Goal: Task Accomplishment & Management: Complete application form

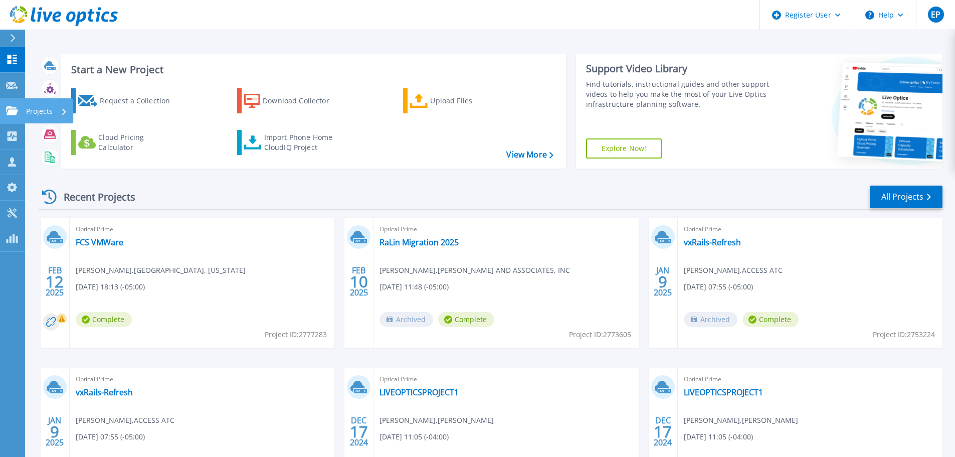
click at [16, 112] on icon at bounding box center [12, 110] width 12 height 9
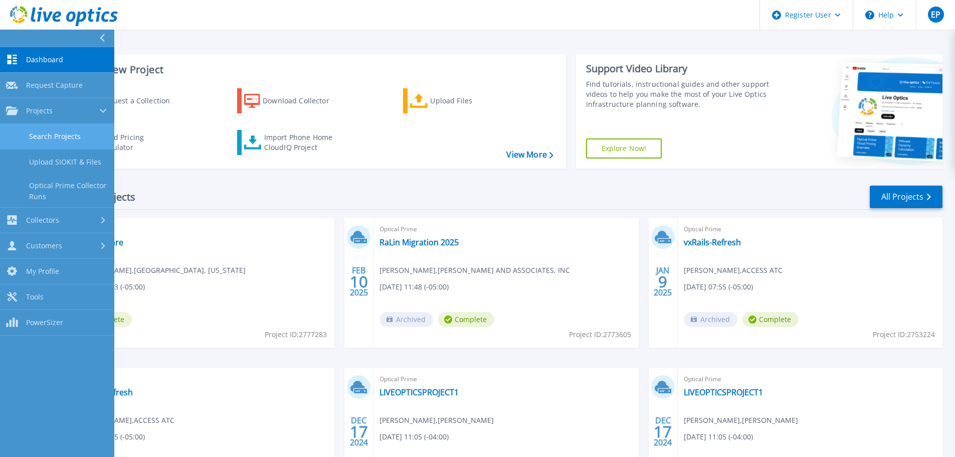
click at [50, 138] on link "Search Projects" at bounding box center [57, 137] width 114 height 26
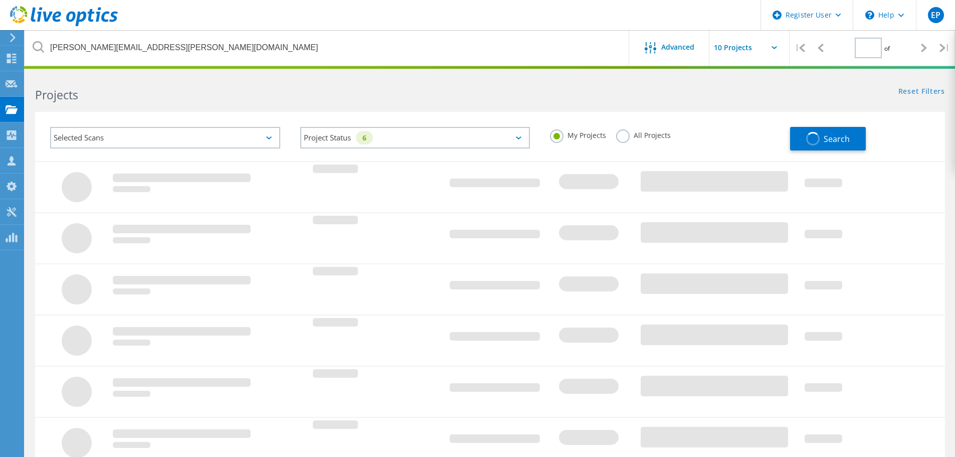
type input "1"
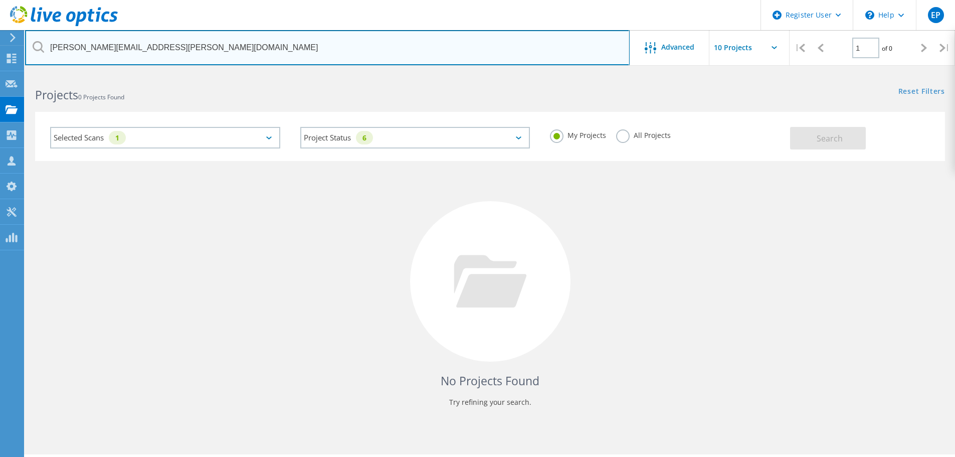
click at [193, 48] on input "brian.princer@connection.com" at bounding box center [327, 47] width 604 height 35
click at [194, 48] on input "brian.princer@connection.com" at bounding box center [327, 47] width 604 height 35
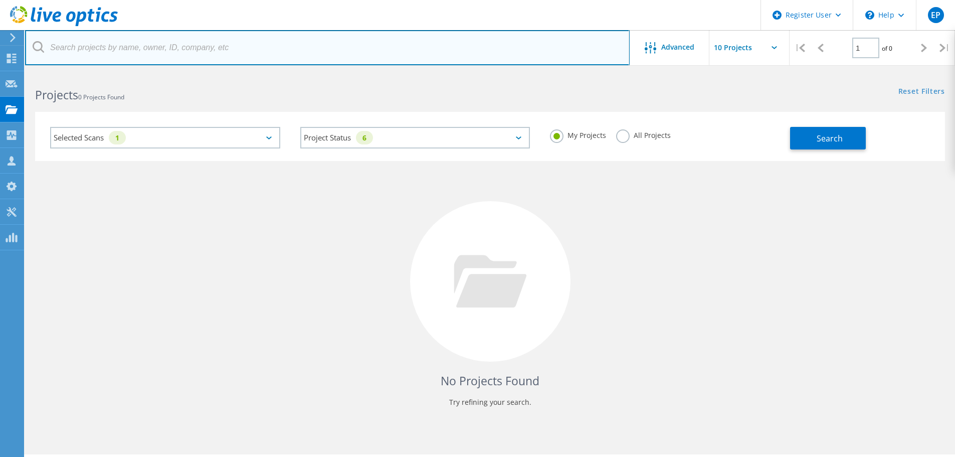
paste input "ASylvester@suniva.com"
type input "ASylvester@suniva.com"
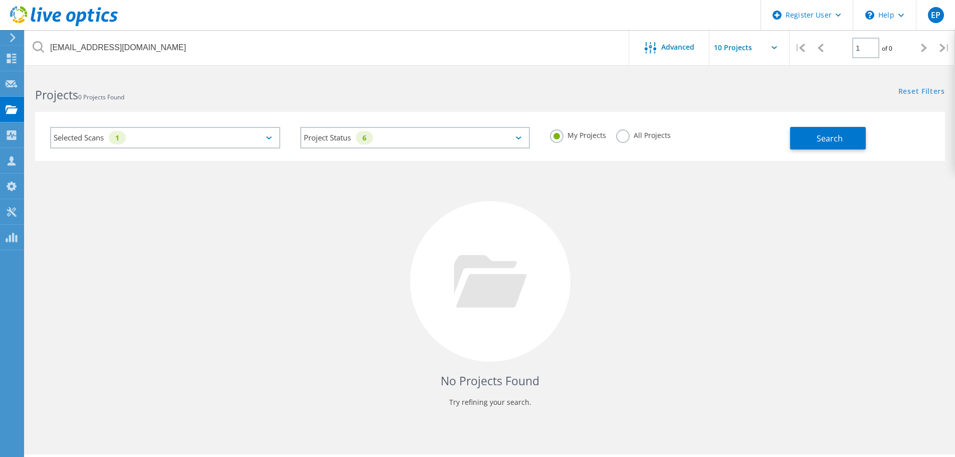
drag, startPoint x: 828, startPoint y: 134, endPoint x: 767, endPoint y: 132, distance: 61.2
click at [829, 134] on span "Search" at bounding box center [829, 138] width 26 height 11
click at [625, 132] on label "All Projects" at bounding box center [643, 134] width 55 height 10
click at [0, 0] on input "All Projects" at bounding box center [0, 0] width 0 height 0
click at [825, 144] on button "Search" at bounding box center [828, 138] width 76 height 23
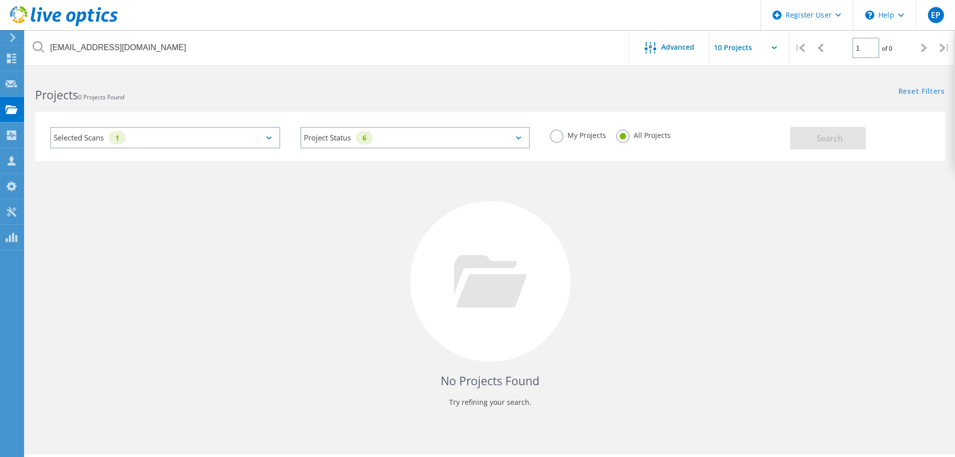
click at [254, 137] on div "Selected Scans 1" at bounding box center [165, 138] width 230 height 22
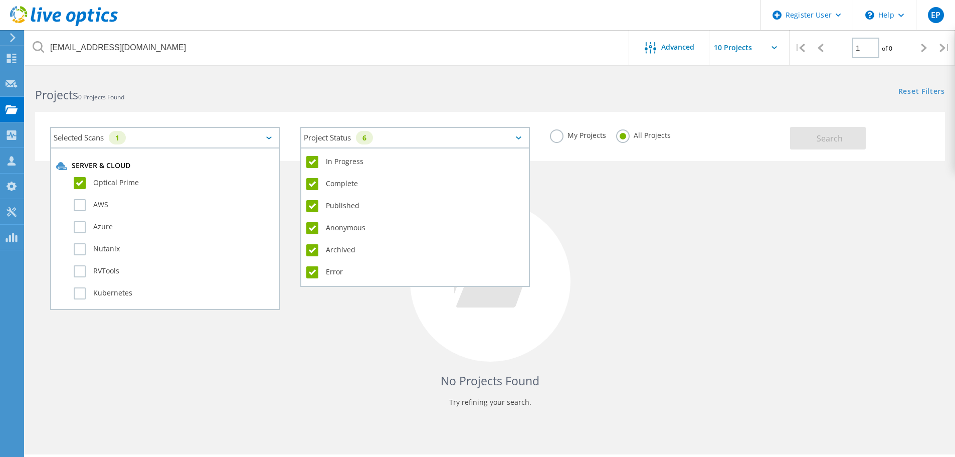
click at [390, 135] on div "Project Status 6" at bounding box center [415, 138] width 230 height 22
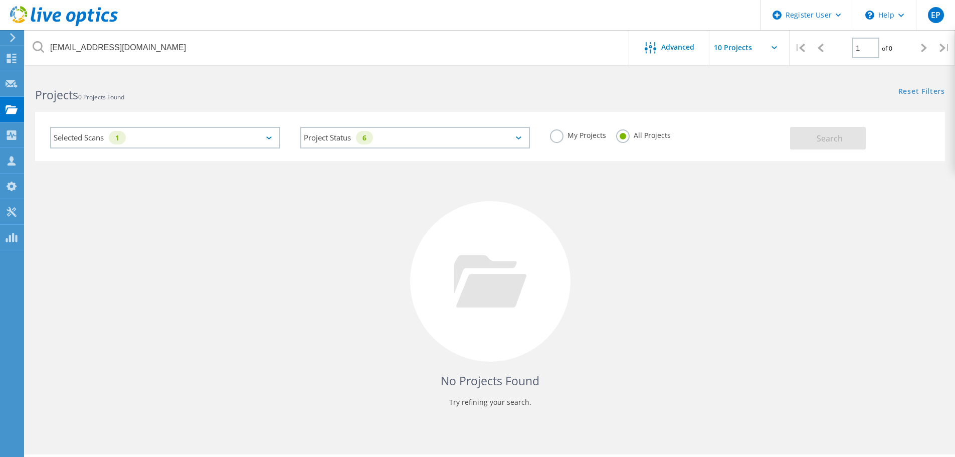
click at [574, 140] on div "My Projects" at bounding box center [578, 136] width 56 height 15
click at [600, 138] on label "My Projects" at bounding box center [578, 134] width 56 height 10
click at [0, 0] on input "My Projects" at bounding box center [0, 0] width 0 height 0
click at [806, 137] on button "Search" at bounding box center [828, 138] width 76 height 23
click at [642, 139] on label "All Projects" at bounding box center [643, 134] width 55 height 10
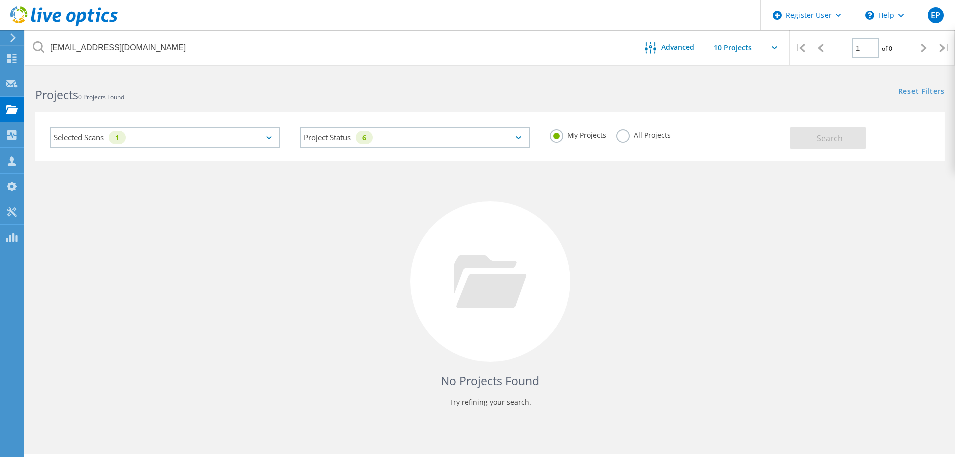
click at [0, 0] on input "All Projects" at bounding box center [0, 0] width 0 height 0
click at [800, 135] on button "Search" at bounding box center [828, 138] width 76 height 23
click at [160, 197] on div "No Projects Found Try refining your search." at bounding box center [490, 290] width 910 height 259
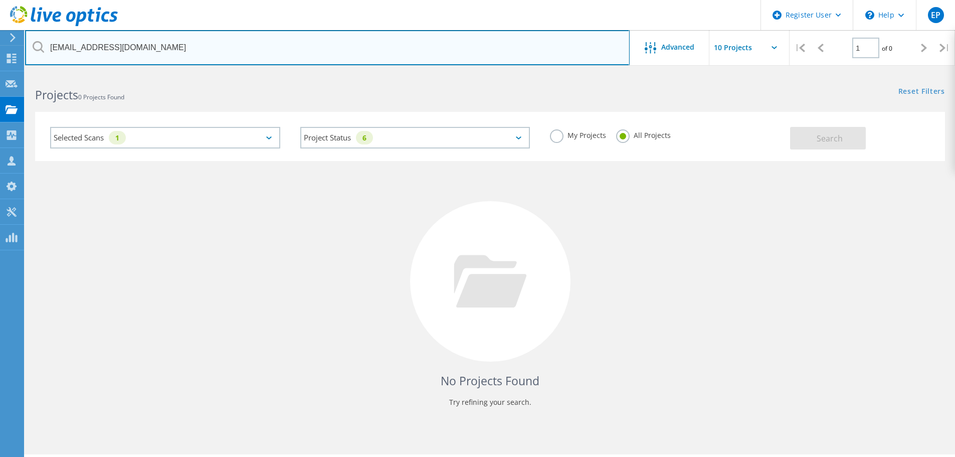
click at [251, 64] on input "ASylvester@suniva.com" at bounding box center [327, 47] width 604 height 35
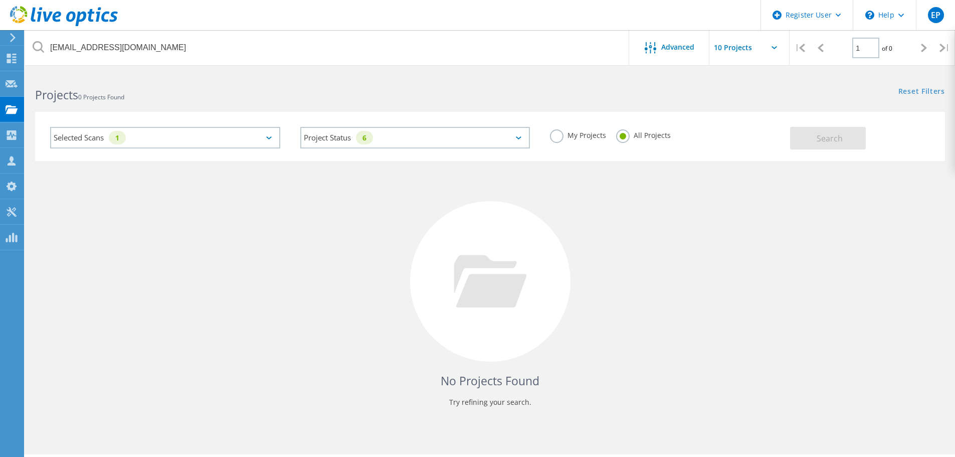
click at [287, 116] on div "Selected Scans 1 Project Status 6 In Progress Complete Published Anonymous Arch…" at bounding box center [490, 136] width 910 height 49
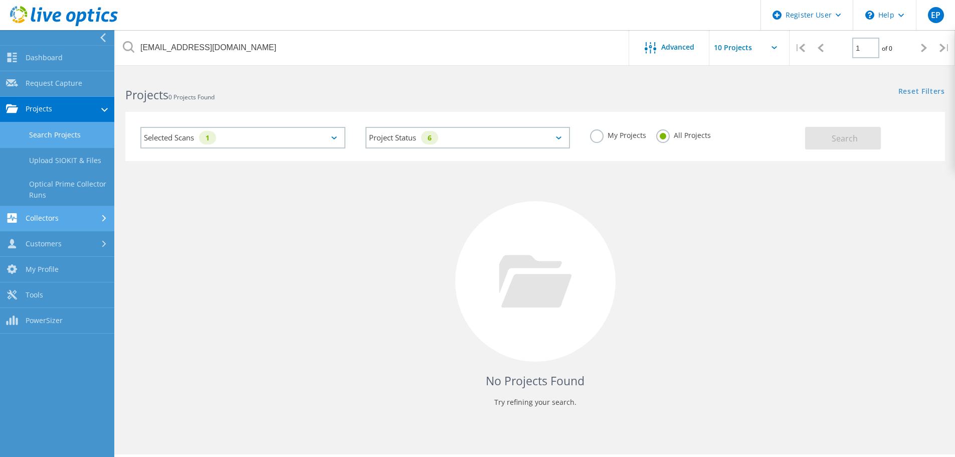
click at [86, 210] on link "Collectors" at bounding box center [57, 219] width 114 height 26
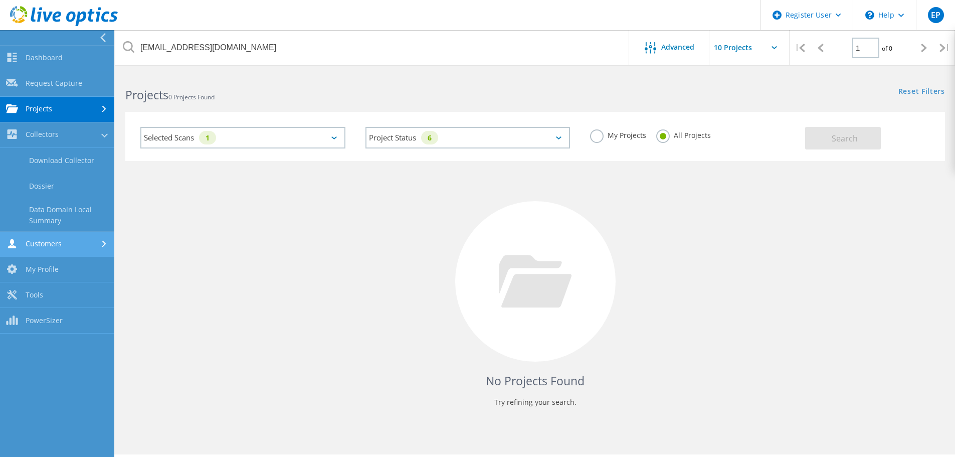
click at [68, 237] on link "Customers" at bounding box center [57, 245] width 114 height 26
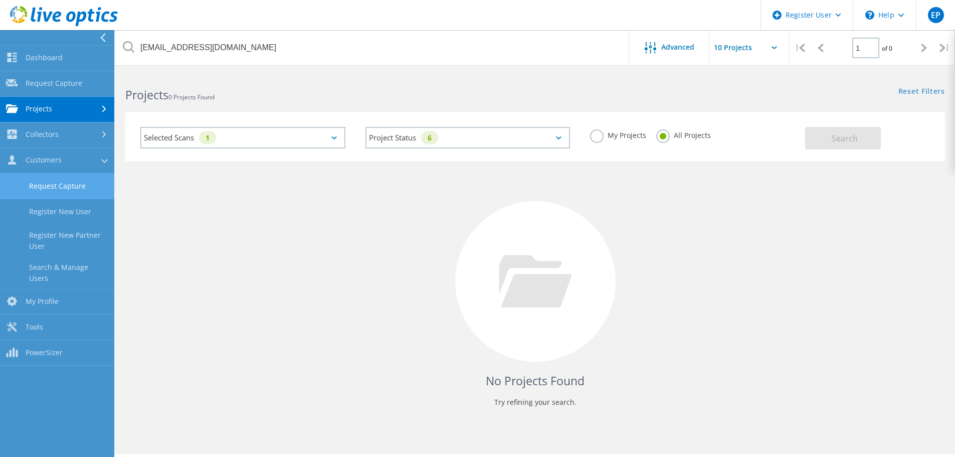
click at [65, 186] on link "Request Capture" at bounding box center [57, 186] width 114 height 26
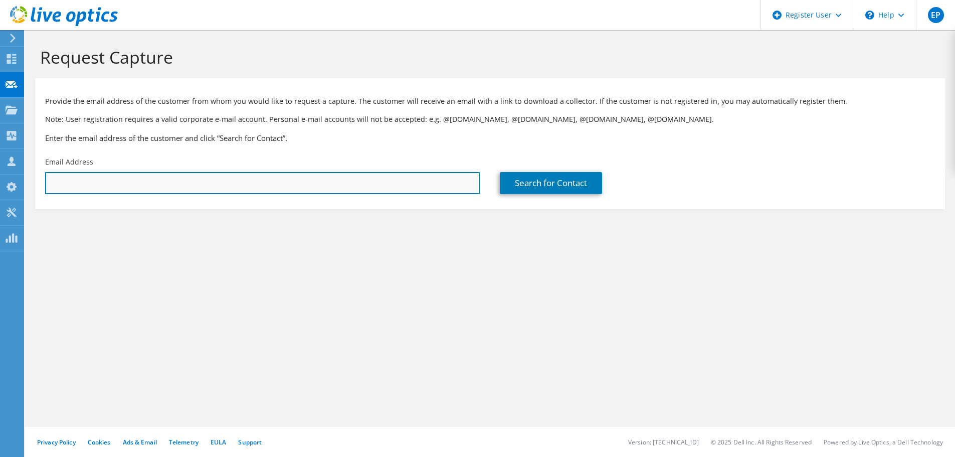
paste input "jalgiere@clacorp.com"
type input "jalgiere@clacorp.com"
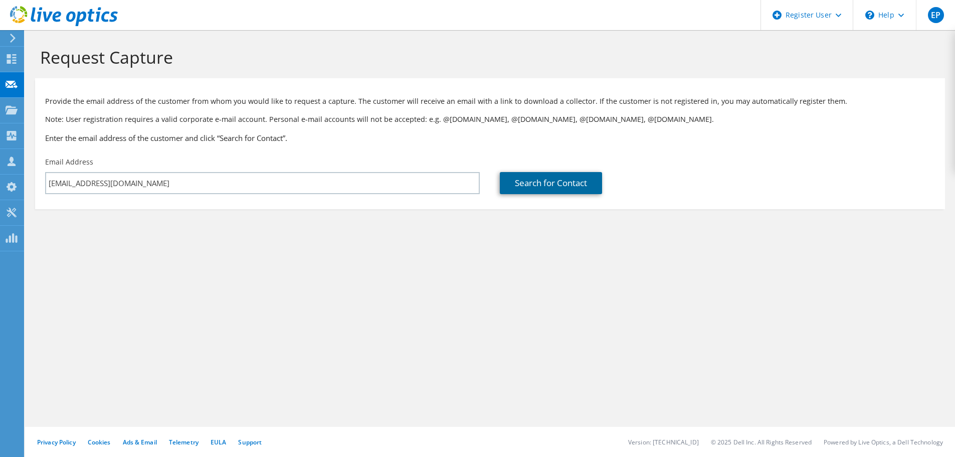
click at [540, 174] on link "Search for Contact" at bounding box center [551, 183] width 102 height 22
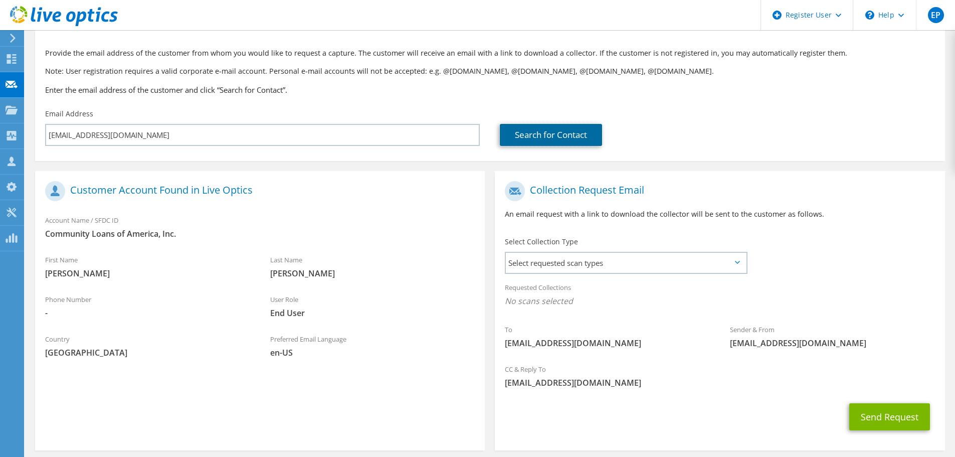
scroll to position [92, 0]
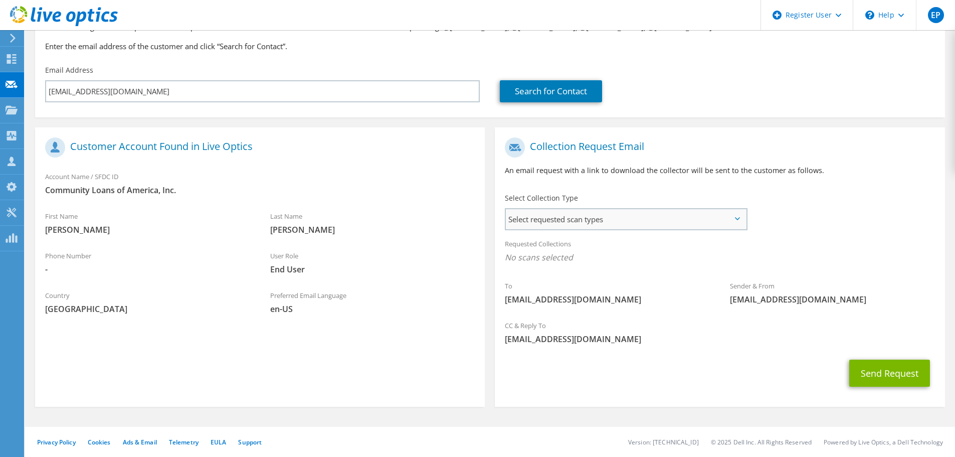
click at [566, 215] on span "Select requested scan types" at bounding box center [626, 219] width 240 height 20
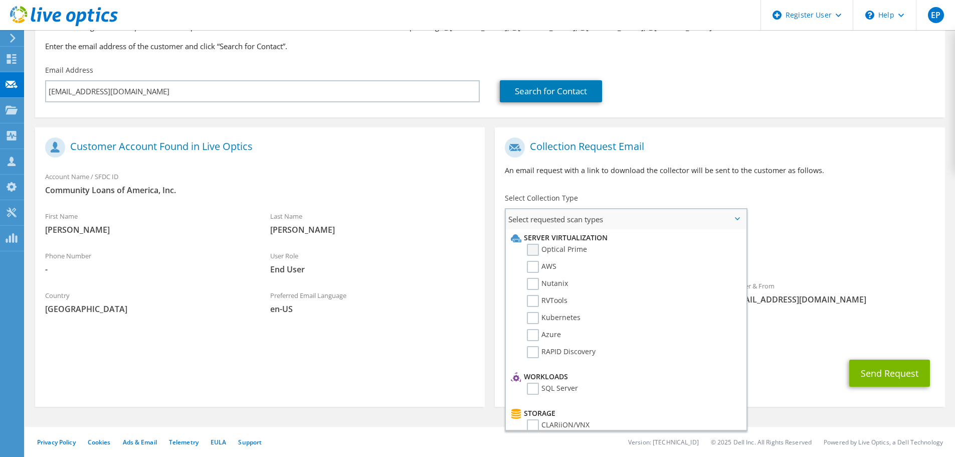
click at [558, 250] on label "Optical Prime" at bounding box center [557, 250] width 60 height 12
click at [0, 0] on input "Optical Prime" at bounding box center [0, 0] width 0 height 0
click at [797, 205] on div "To jalgiere@clacorp.com Sender & From liveoptics@liveoptics.com" at bounding box center [720, 224] width 450 height 185
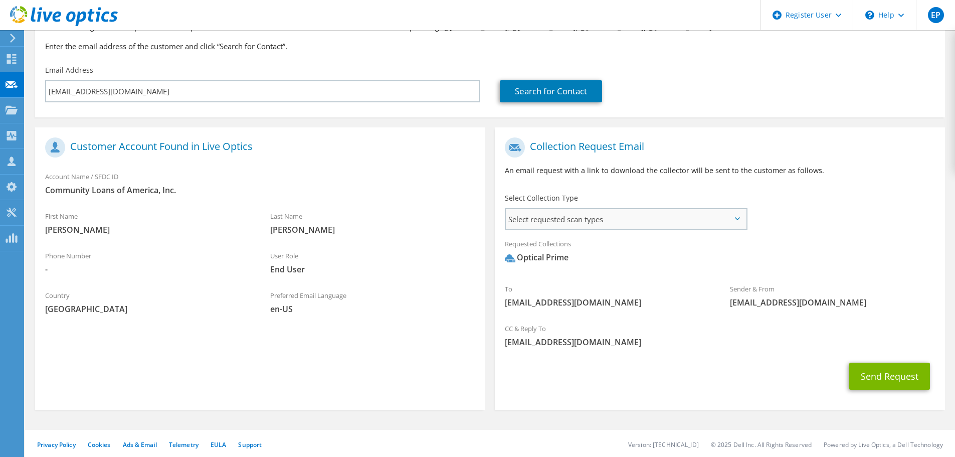
click at [603, 214] on span "Select requested scan types" at bounding box center [626, 219] width 240 height 20
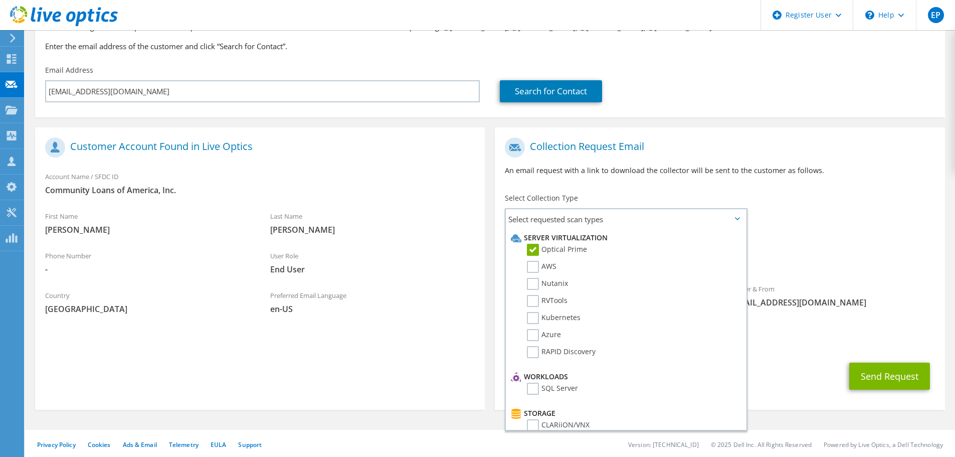
click at [808, 239] on div "Requested Collections No scans selected Optical Prime" at bounding box center [720, 253] width 450 height 40
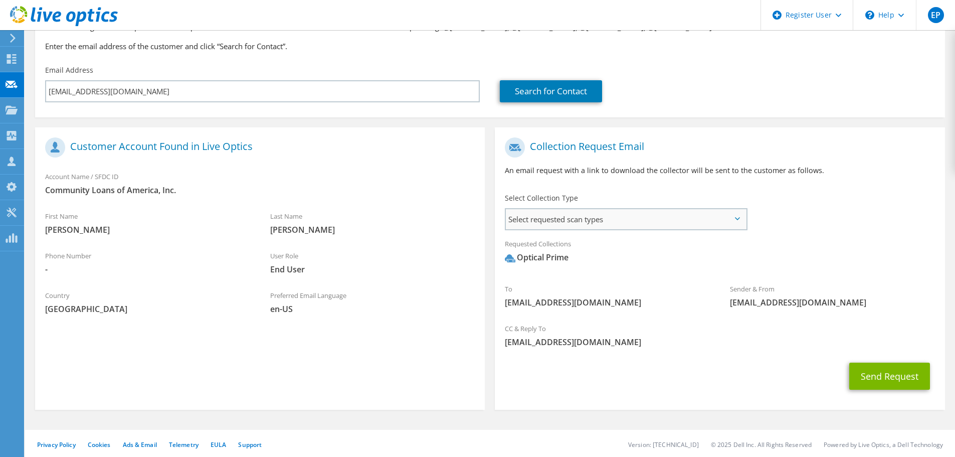
click at [614, 224] on span "Select requested scan types" at bounding box center [626, 219] width 240 height 20
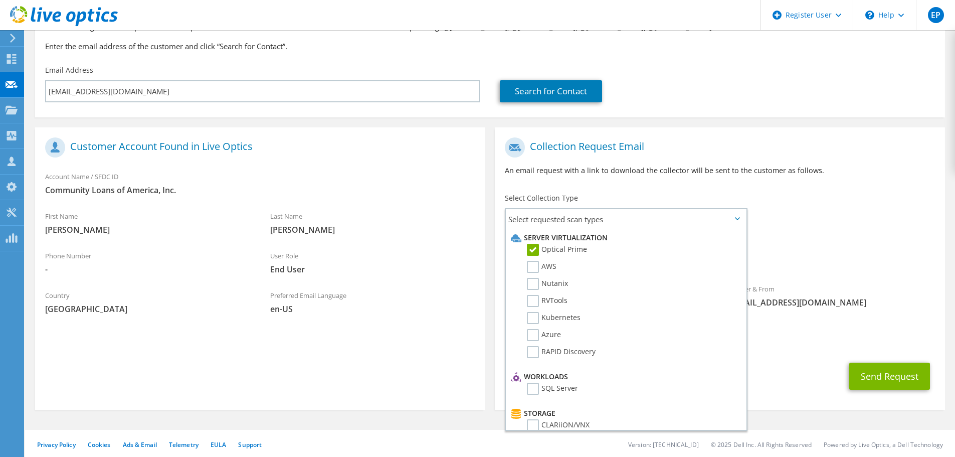
click at [816, 196] on div "To jalgiere@clacorp.com Sender & From liveoptics@liveoptics.com" at bounding box center [720, 224] width 450 height 185
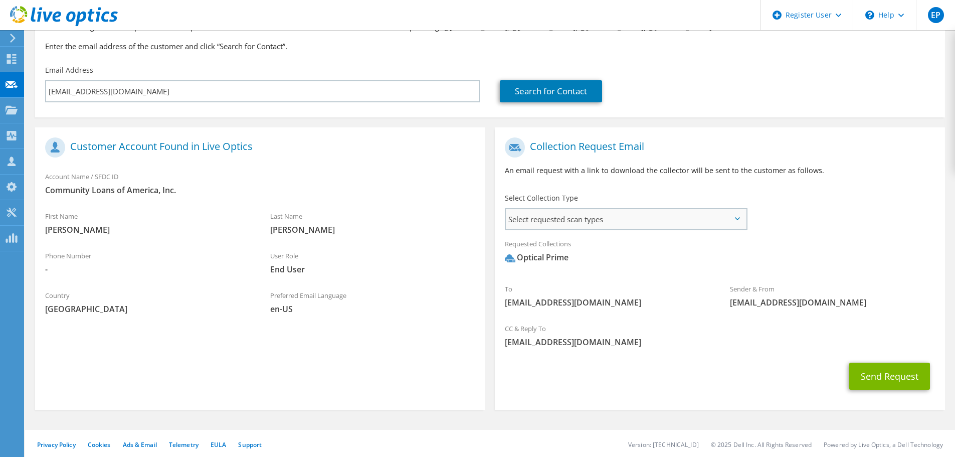
click at [710, 215] on span "Select requested scan types" at bounding box center [626, 219] width 240 height 20
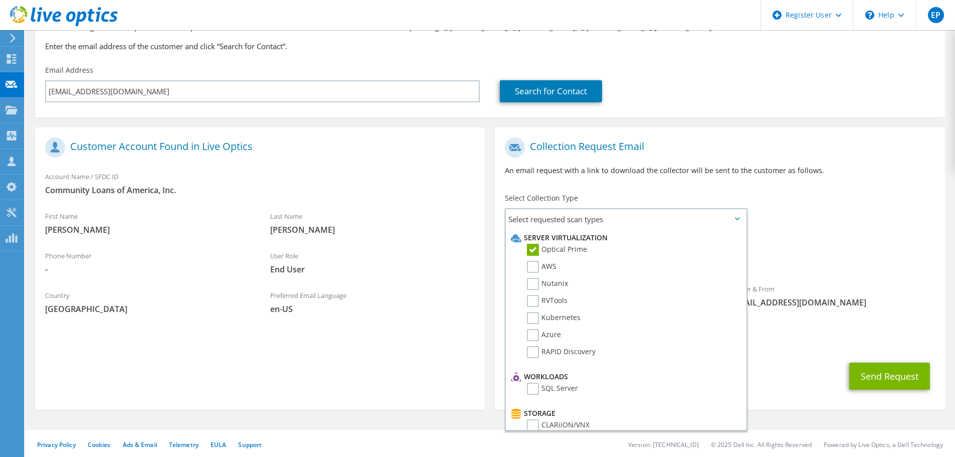
click at [816, 241] on div "Requested Collections No scans selected Optical Prime" at bounding box center [720, 253] width 450 height 40
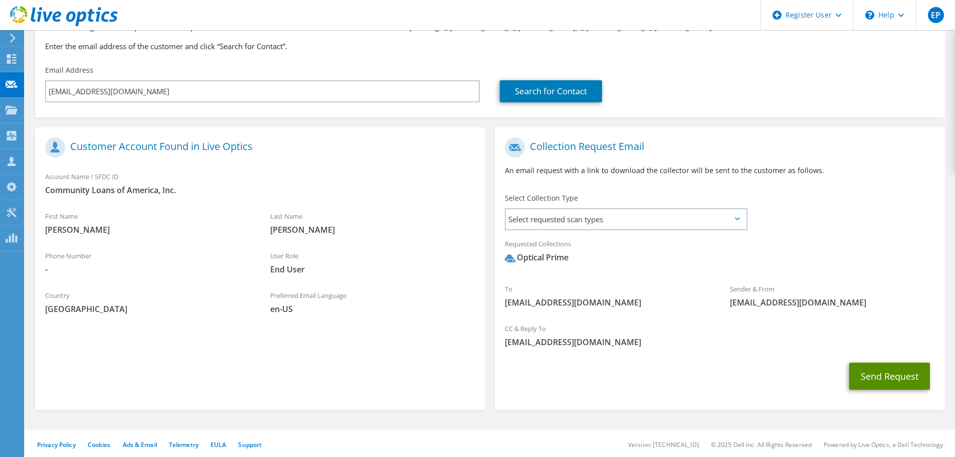
click at [904, 372] on button "Send Request" at bounding box center [889, 375] width 81 height 27
